Goal: Browse casually

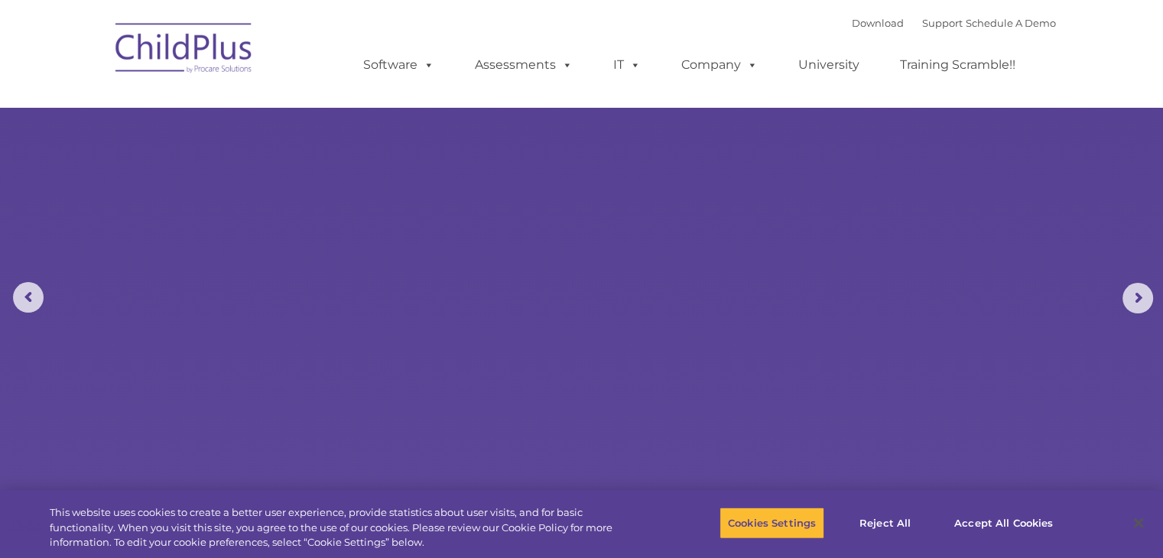
select select "MEDIUM"
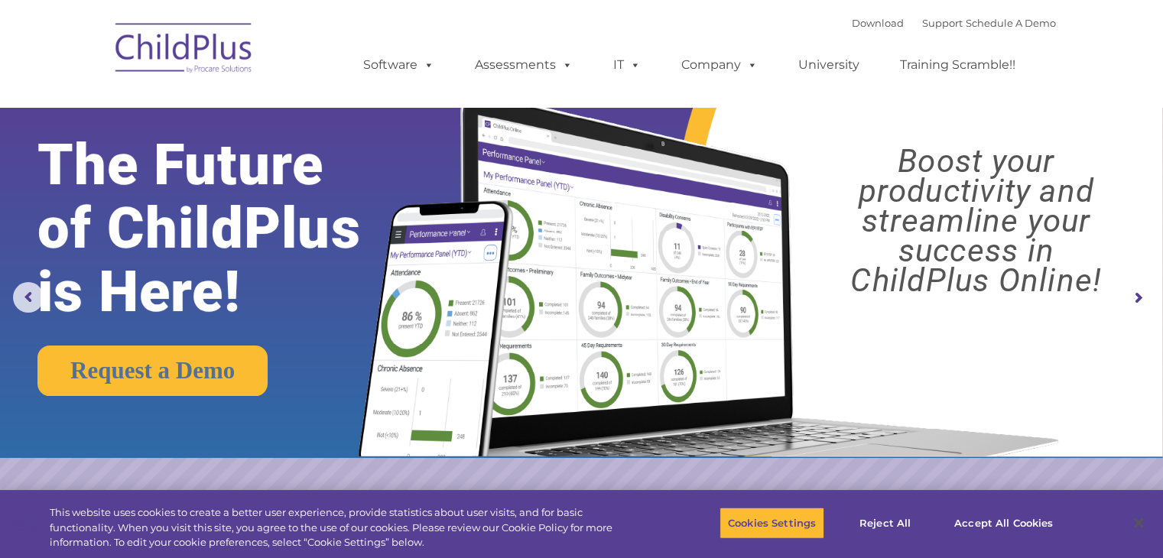
click at [202, 47] on img at bounding box center [184, 50] width 153 height 76
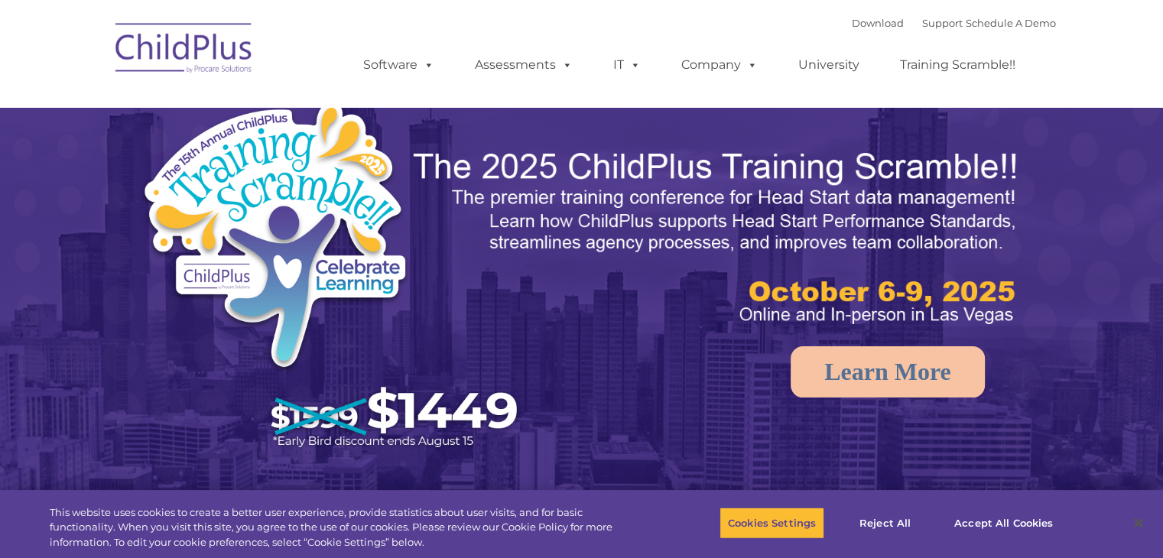
select select "MEDIUM"
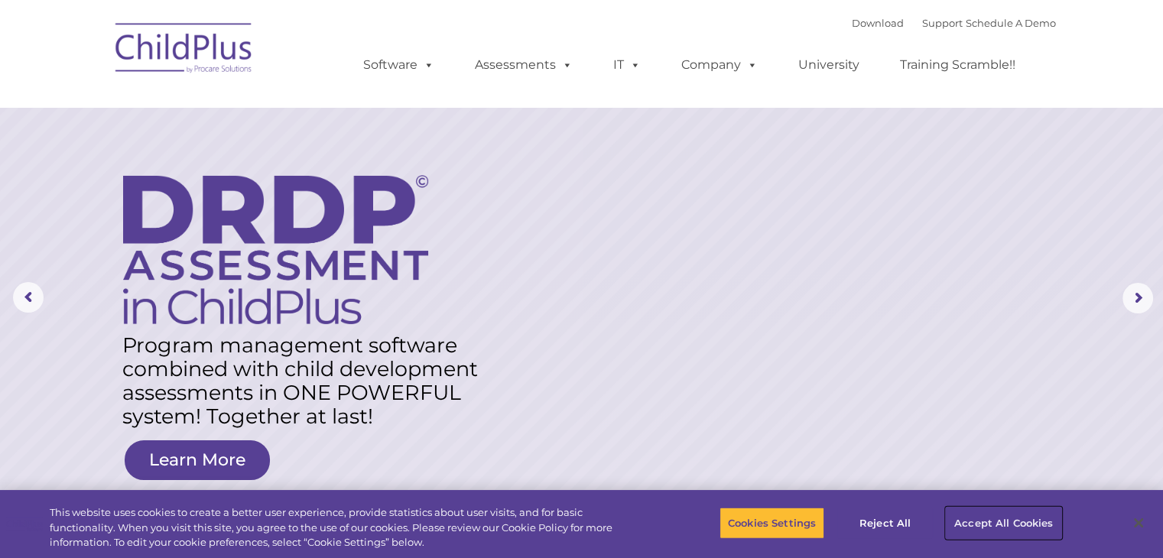
click at [996, 524] on button "Accept All Cookies" at bounding box center [1003, 523] width 115 height 32
